Goal: Register for event/course: Sign up to attend an event or enroll in a course

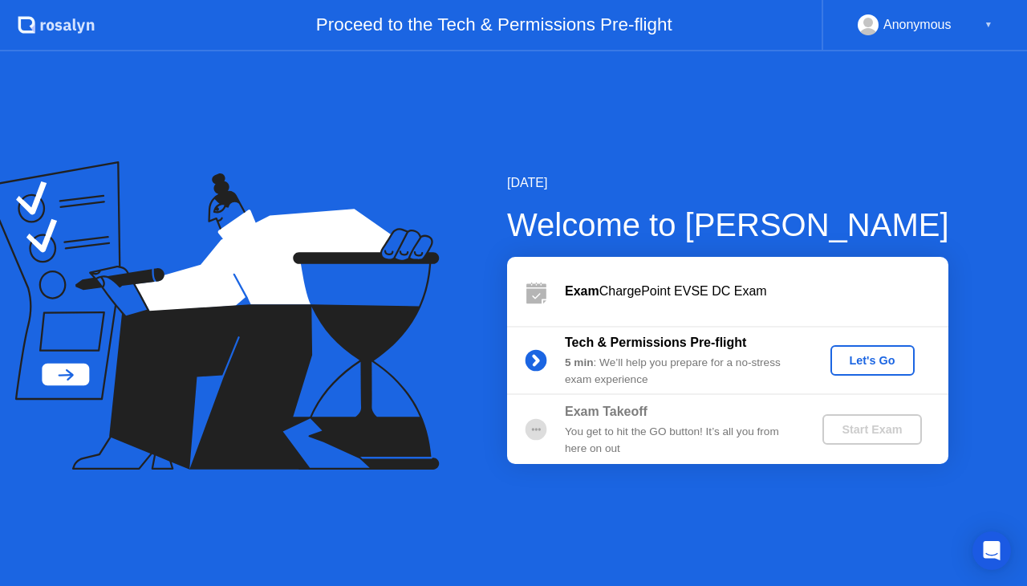
click at [851, 360] on div "Let's Go" at bounding box center [872, 360] width 71 height 13
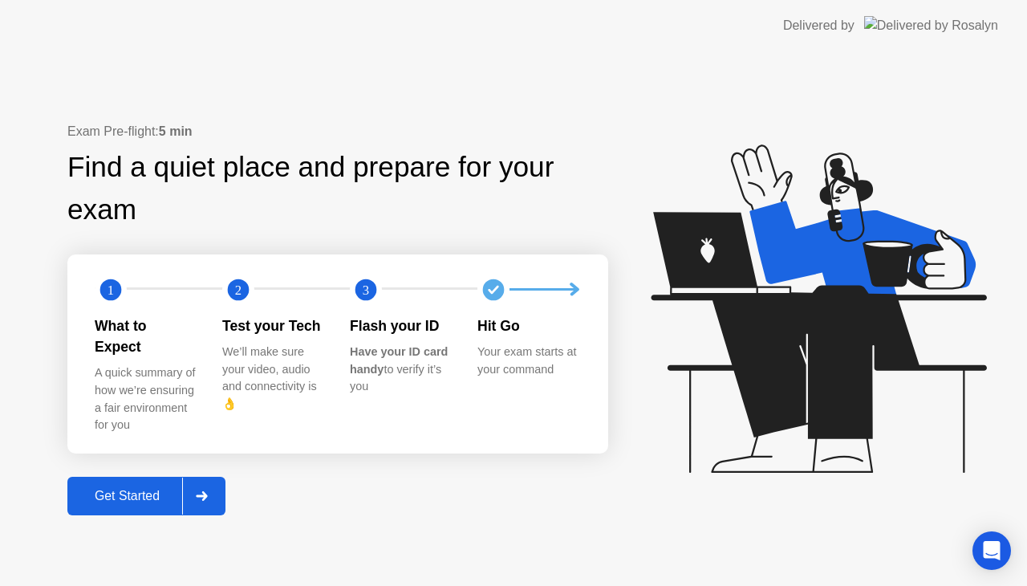
click at [117, 491] on div "Get Started" at bounding box center [127, 496] width 110 height 14
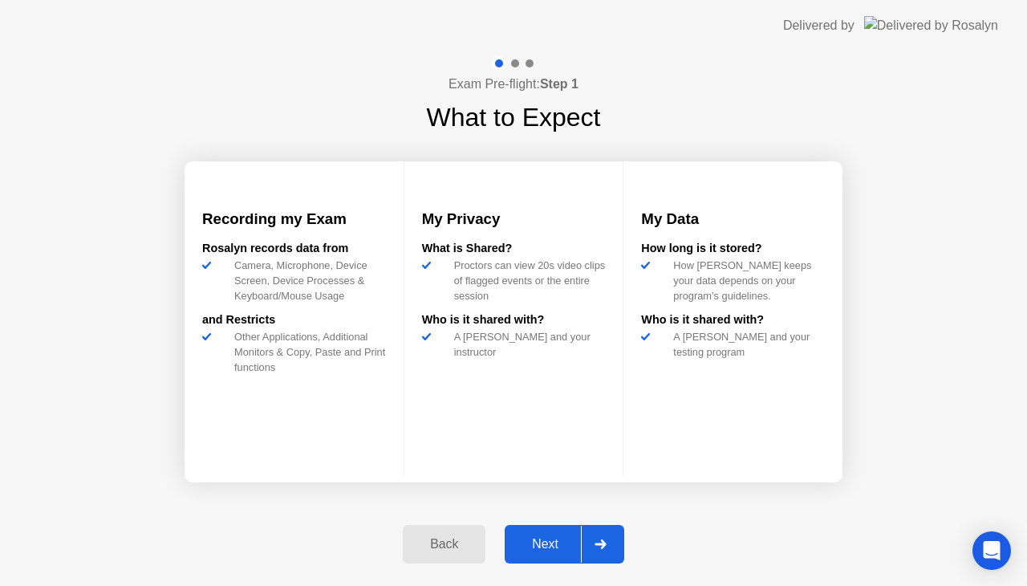
click at [531, 533] on button "Next" at bounding box center [565, 544] width 120 height 39
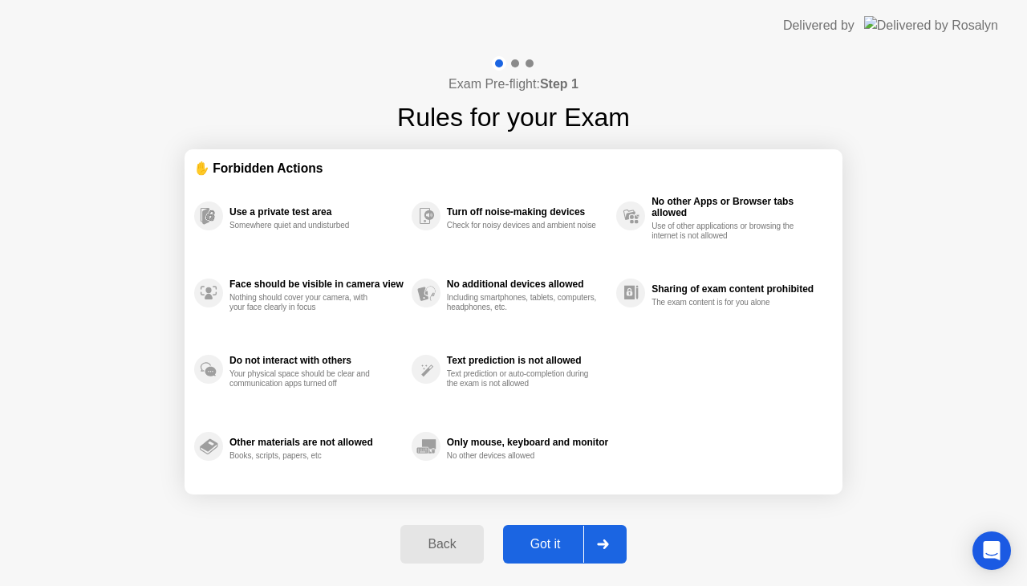
click at [555, 542] on div "Got it" at bounding box center [545, 544] width 75 height 14
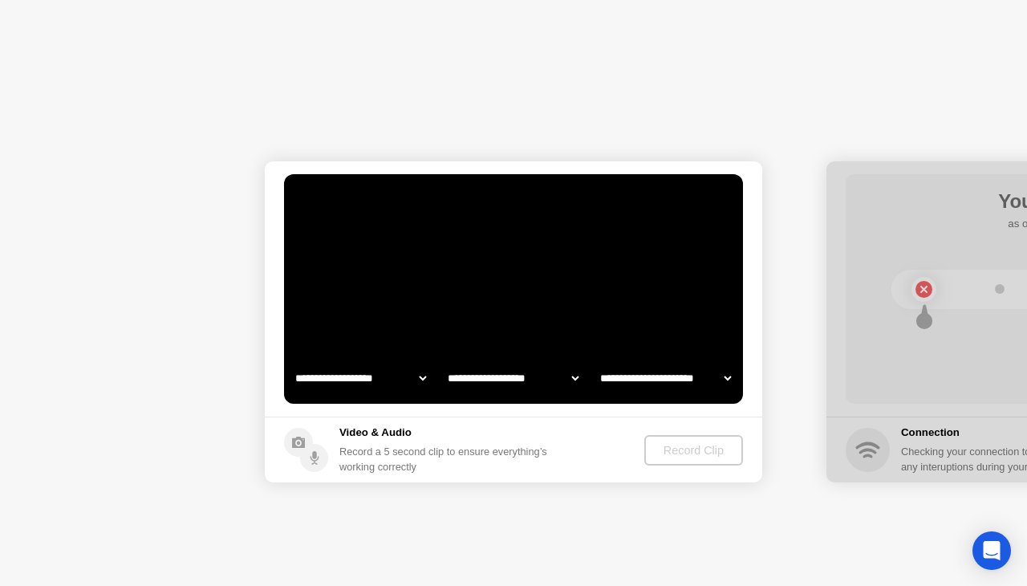
select select "**********"
select select "*******"
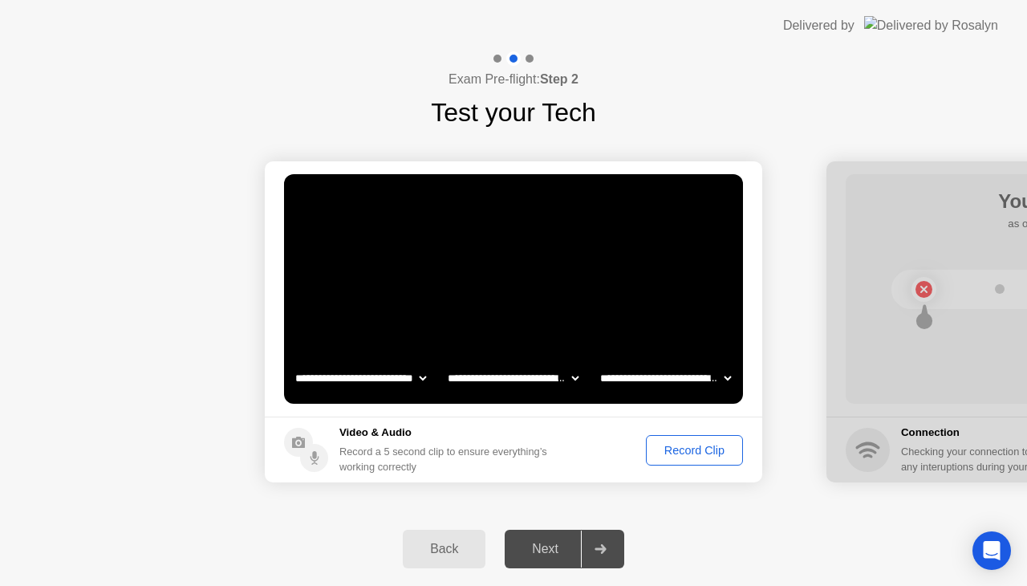
click at [692, 449] on div "Record Clip" at bounding box center [695, 450] width 86 height 13
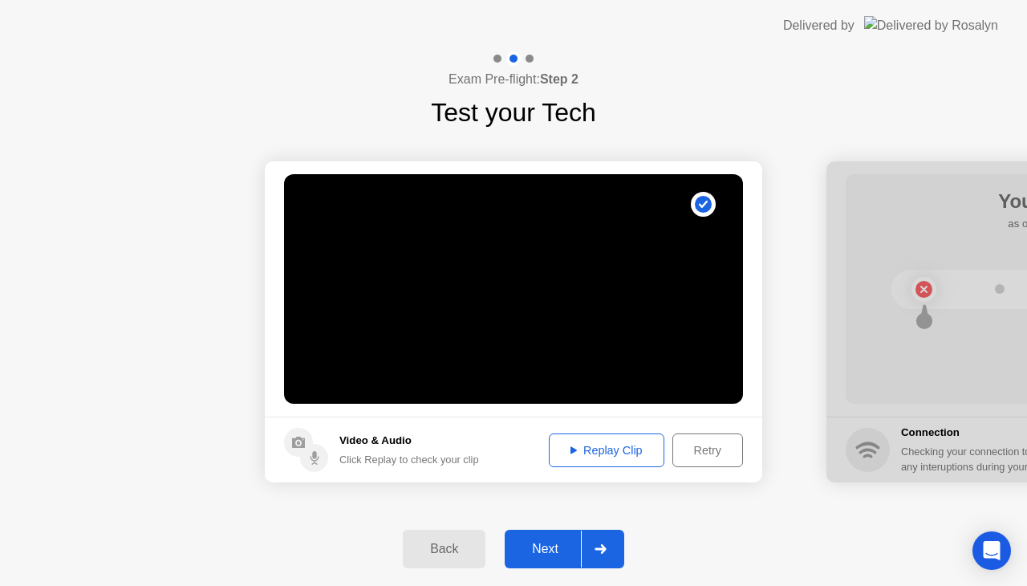
click at [605, 440] on button "Replay Clip" at bounding box center [607, 450] width 116 height 34
click at [545, 544] on div "Next" at bounding box center [545, 549] width 71 height 14
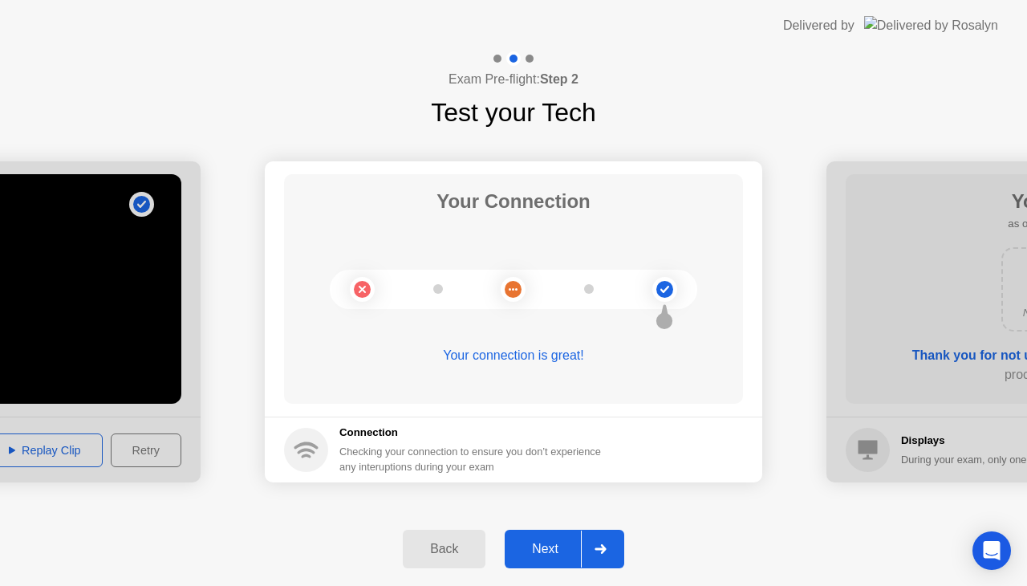
click at [555, 542] on div "Next" at bounding box center [545, 549] width 71 height 14
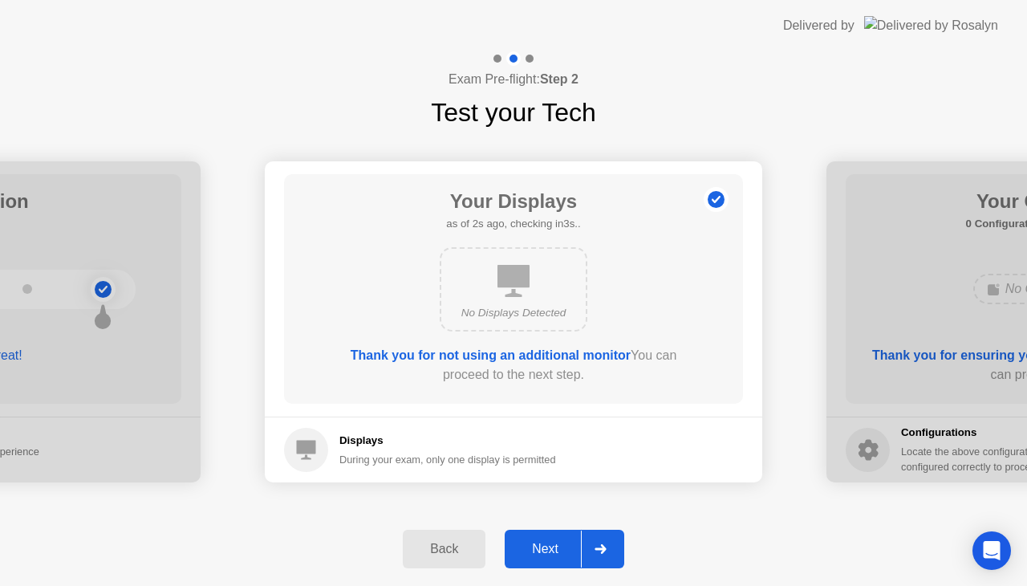
click at [551, 544] on div "Next" at bounding box center [545, 549] width 71 height 14
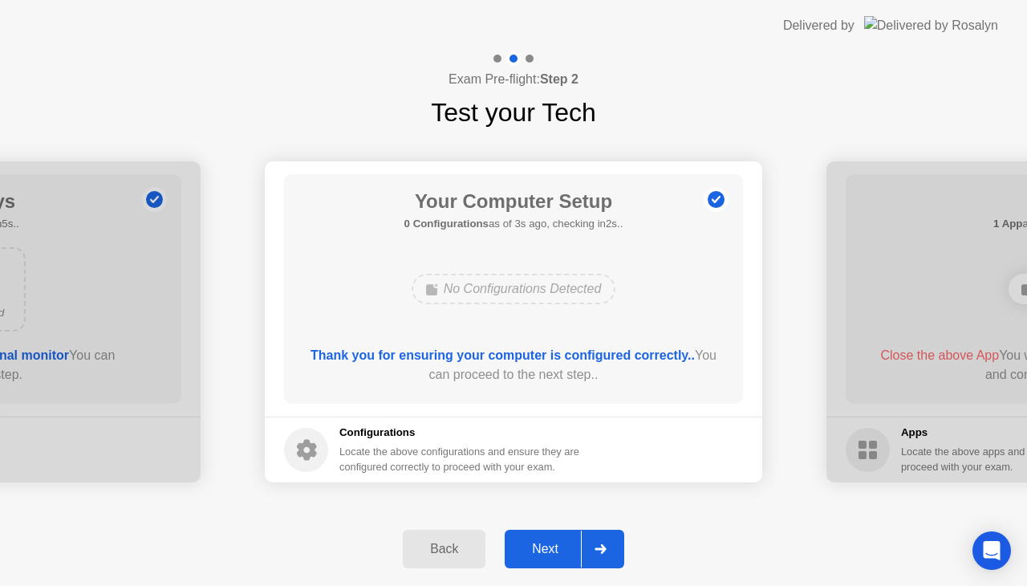
click at [551, 544] on div "Next" at bounding box center [545, 549] width 71 height 14
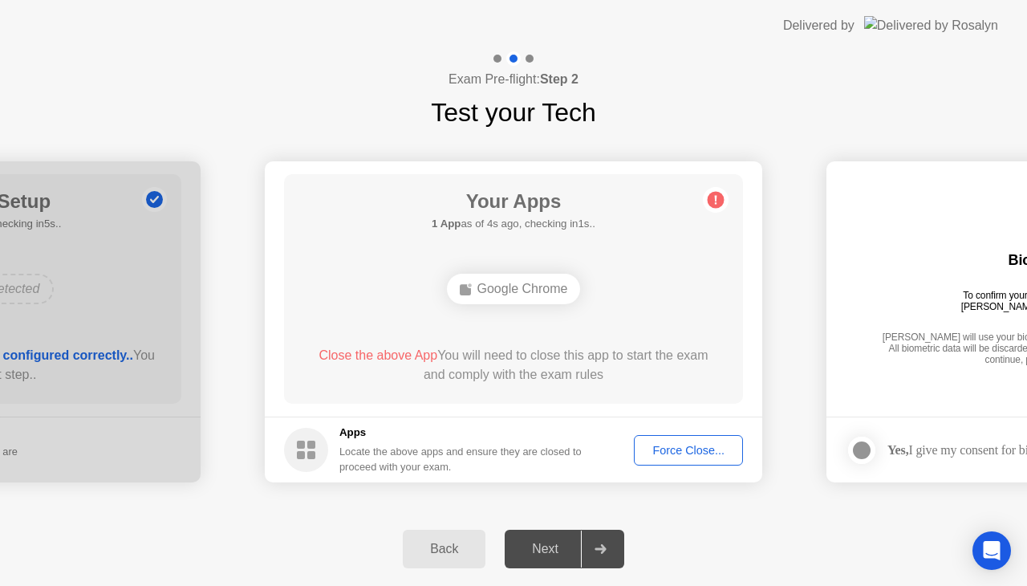
click at [670, 448] on div "Force Close..." at bounding box center [689, 450] width 98 height 13
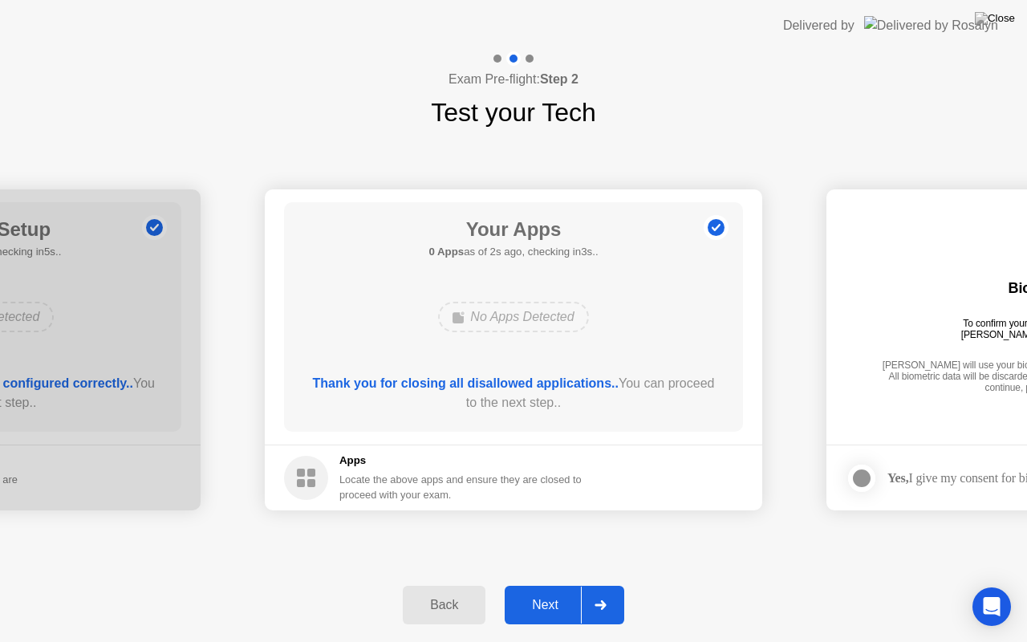
click at [530, 585] on div "Next" at bounding box center [545, 605] width 71 height 14
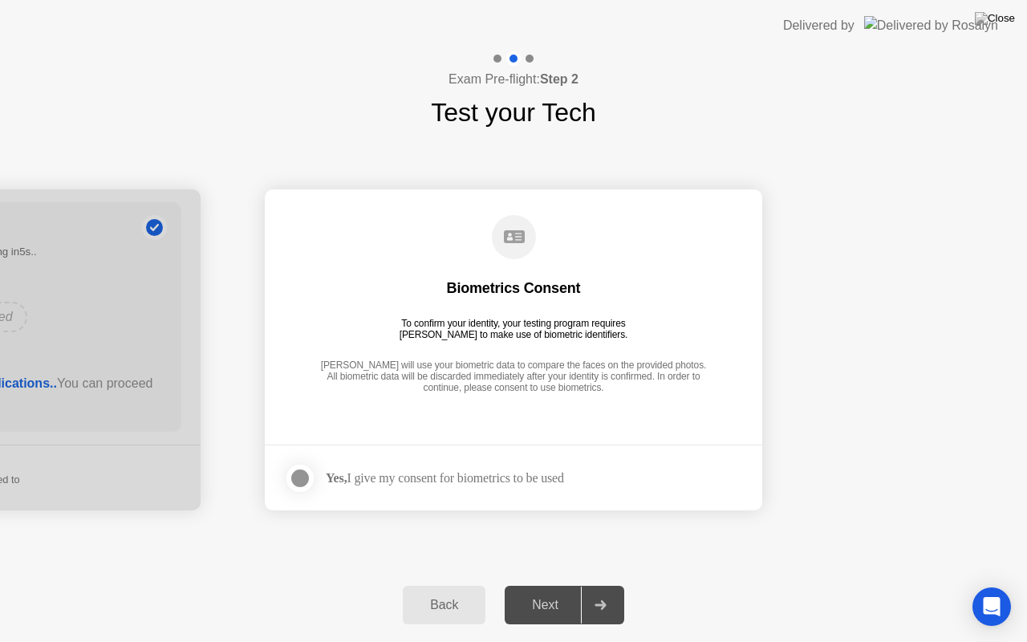
click at [310, 480] on div at bounding box center [300, 478] width 19 height 19
click at [555, 585] on div "Next" at bounding box center [545, 605] width 71 height 14
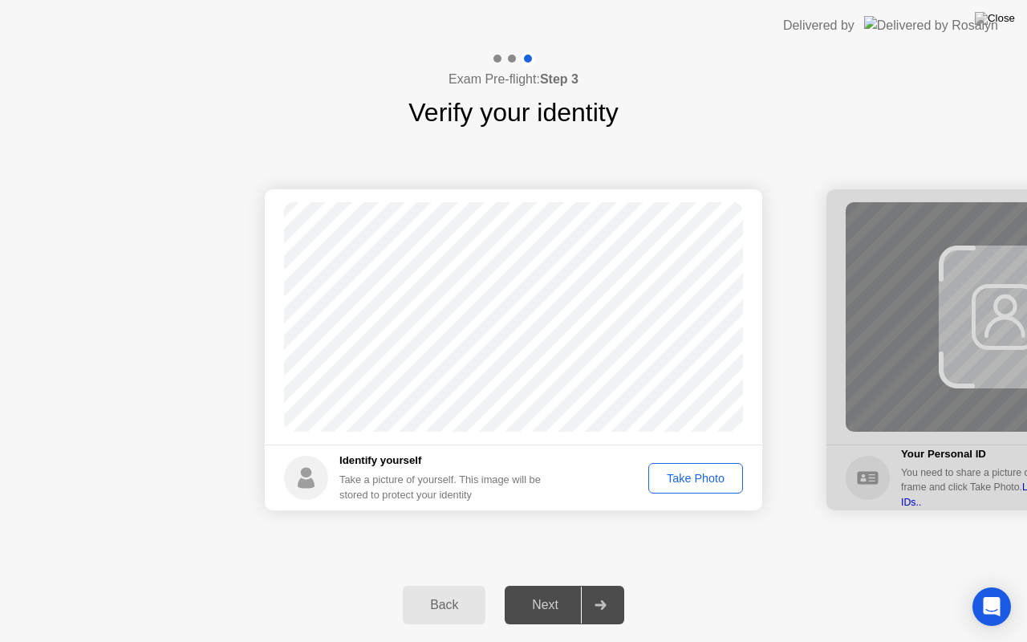
click at [679, 474] on div "Take Photo" at bounding box center [695, 478] width 83 height 13
click at [547, 585] on div "Next" at bounding box center [545, 605] width 71 height 14
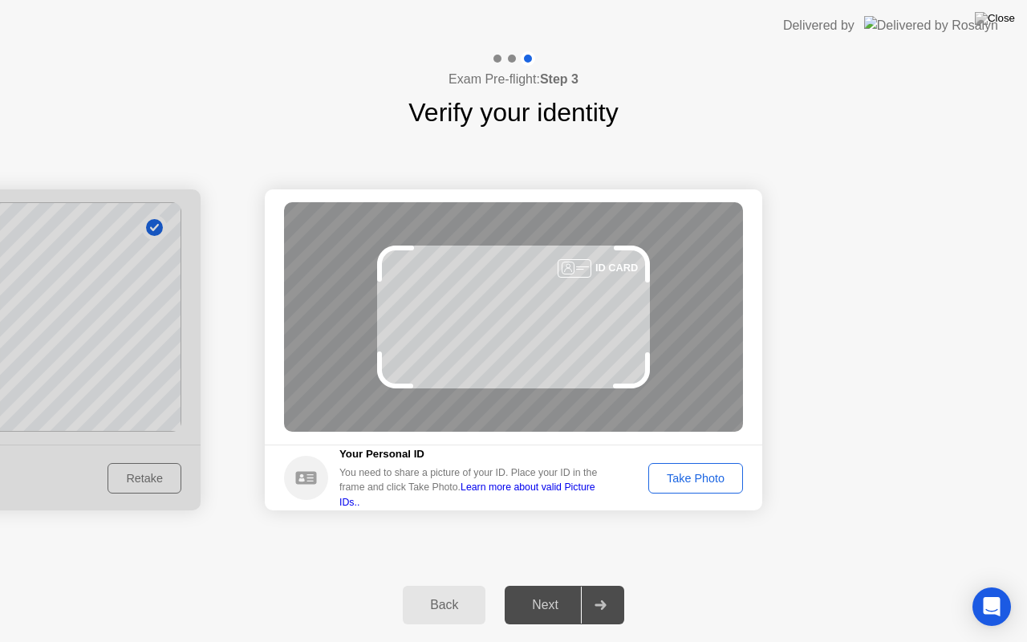
click at [711, 482] on div "Take Photo" at bounding box center [695, 478] width 83 height 13
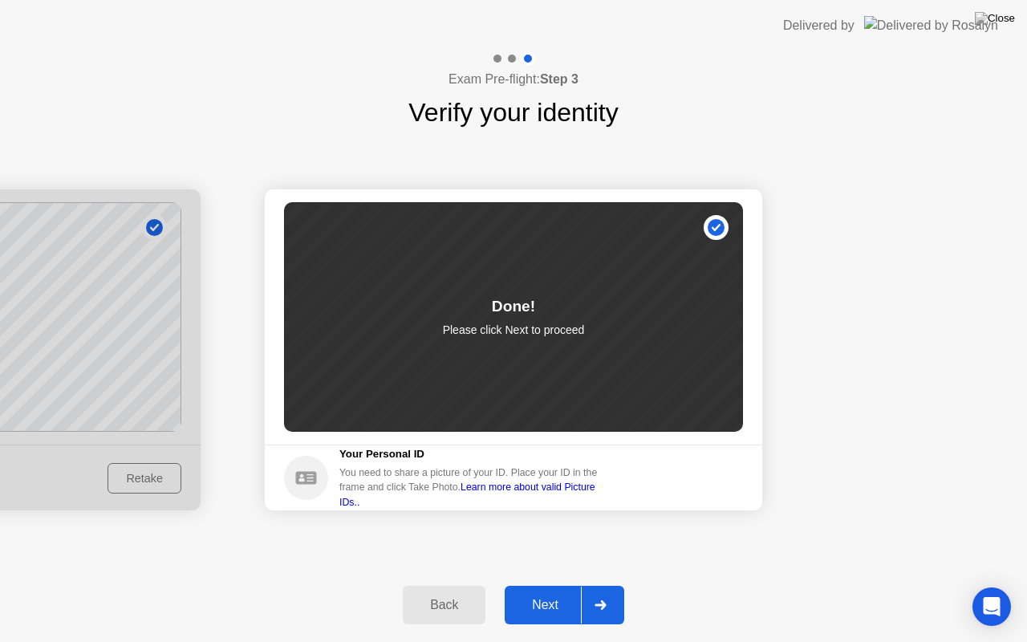
click at [557, 585] on div "Next" at bounding box center [545, 605] width 71 height 14
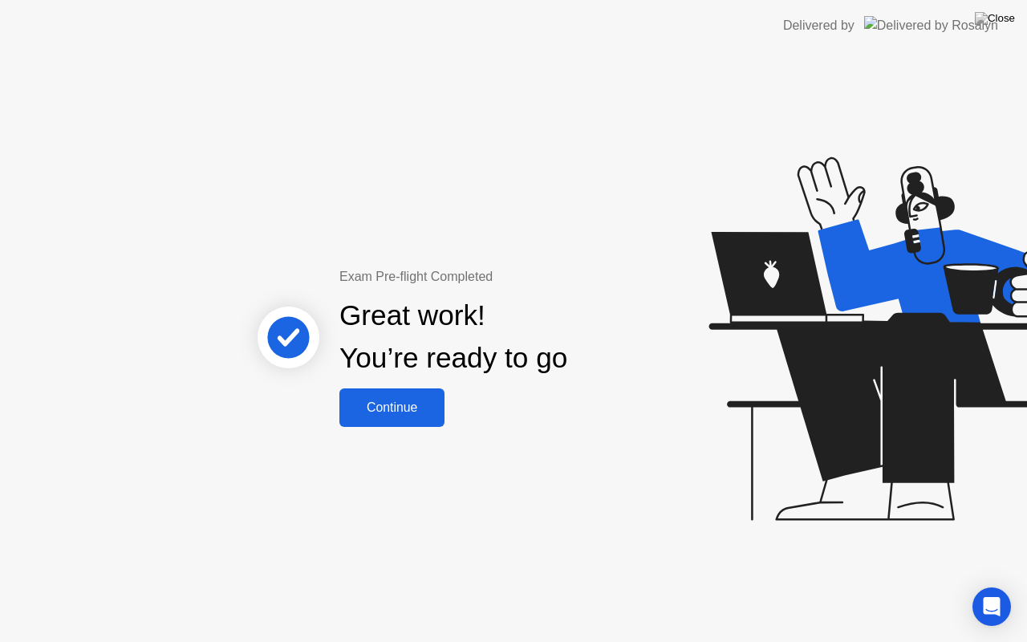
click at [406, 413] on div "Continue" at bounding box center [392, 407] width 96 height 14
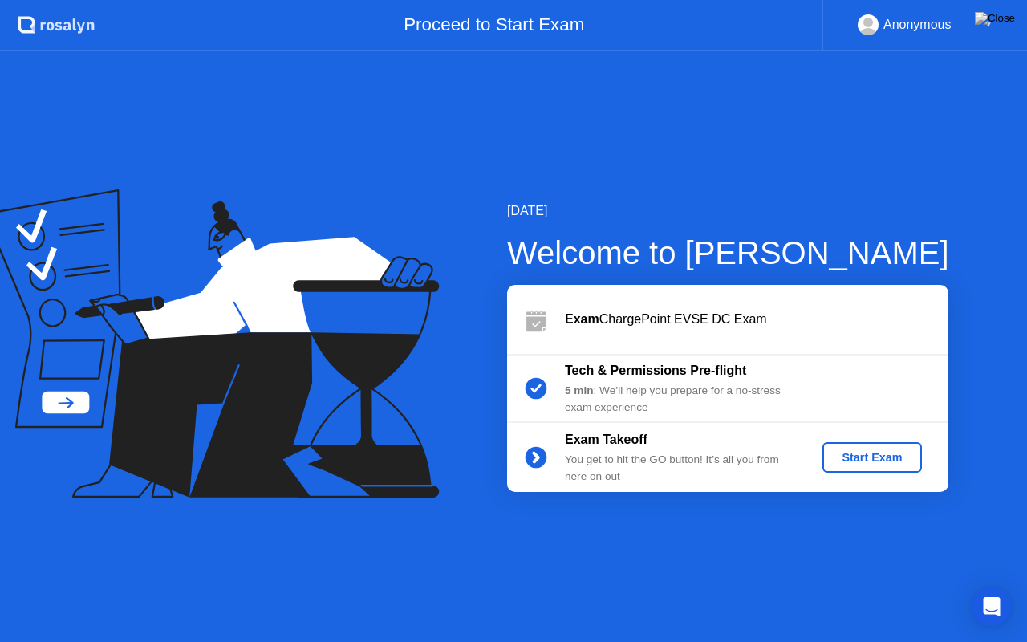
click at [850, 454] on div "Start Exam" at bounding box center [872, 457] width 86 height 13
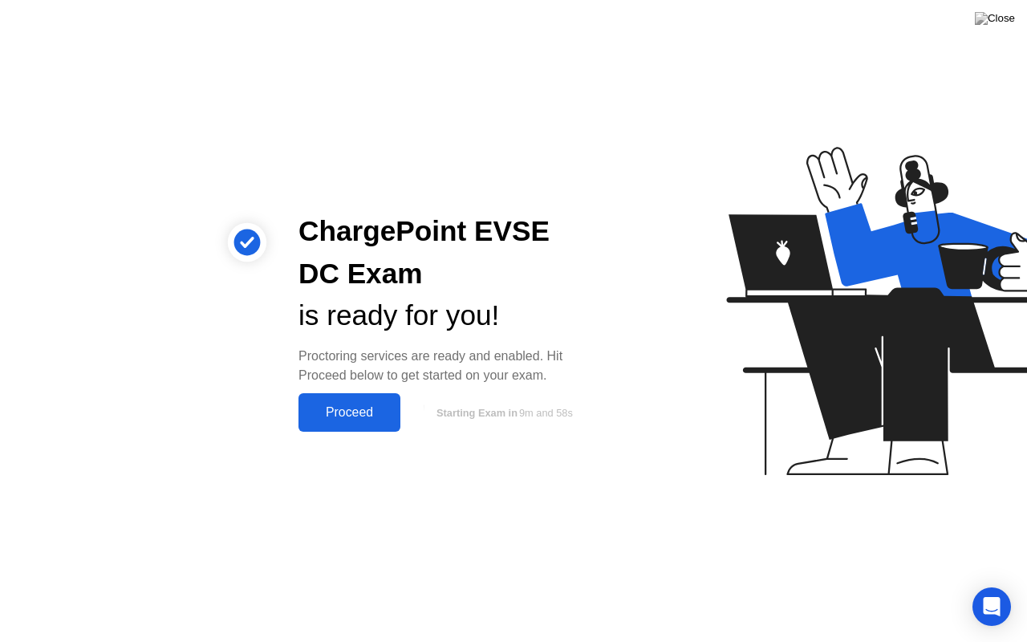
click at [341, 413] on div "Proceed" at bounding box center [349, 412] width 92 height 14
